Goal: Navigation & Orientation: Find specific page/section

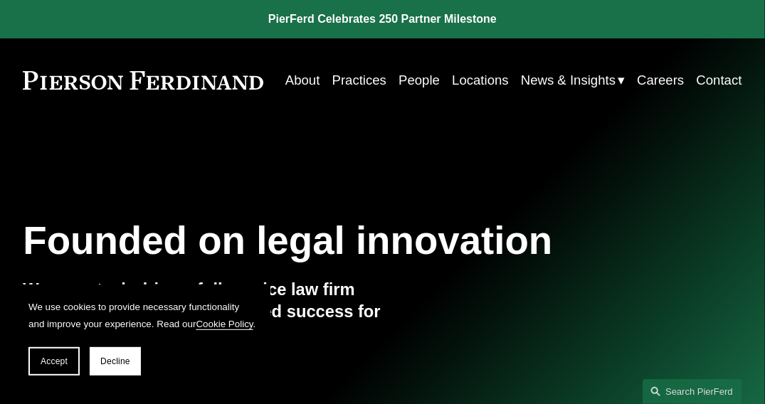
click at [386, 79] on link "Practices" at bounding box center [359, 80] width 54 height 26
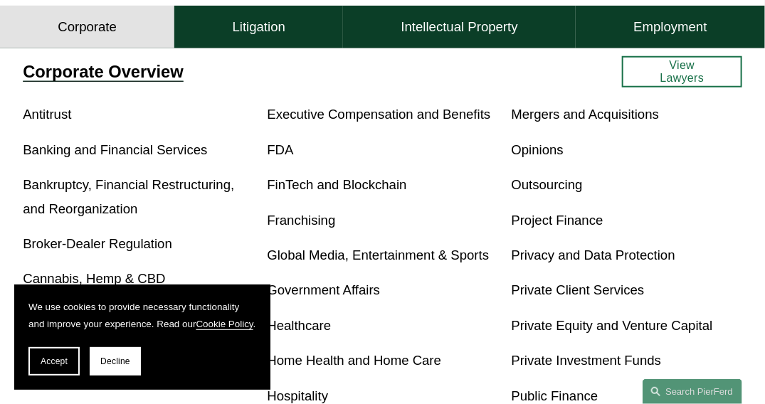
scroll to position [426, 0]
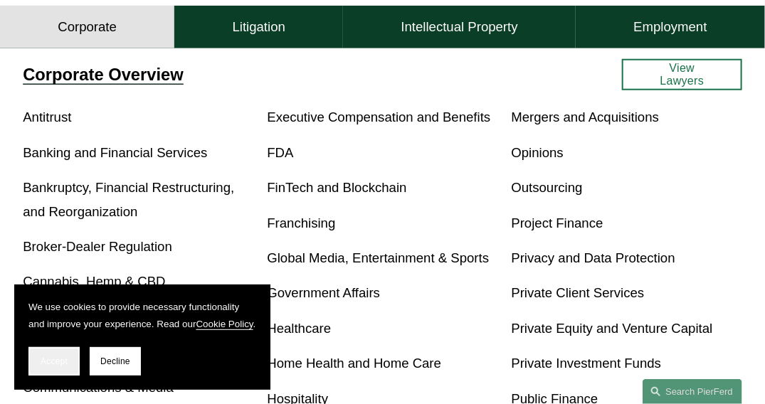
click at [55, 360] on span "Accept" at bounding box center [54, 362] width 27 height 10
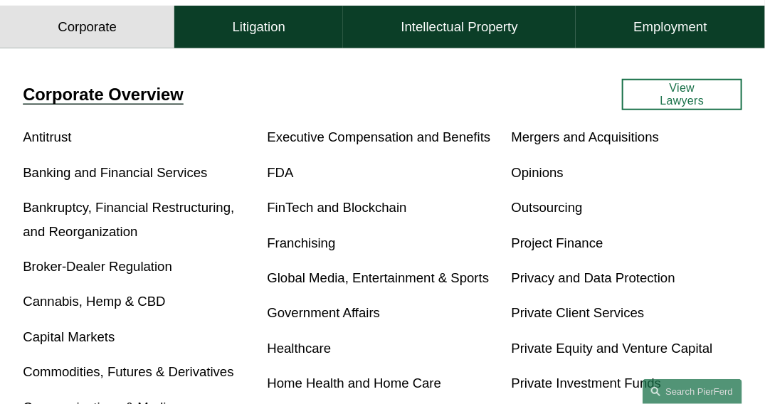
scroll to position [0, 0]
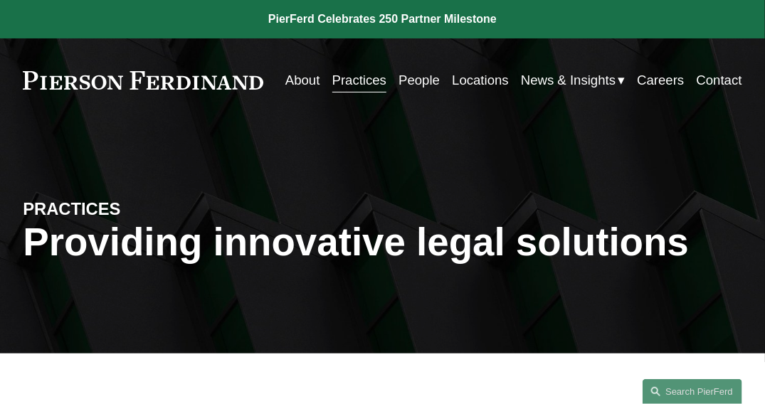
click at [440, 80] on link "People" at bounding box center [419, 80] width 41 height 26
